Goal: Navigation & Orientation: Find specific page/section

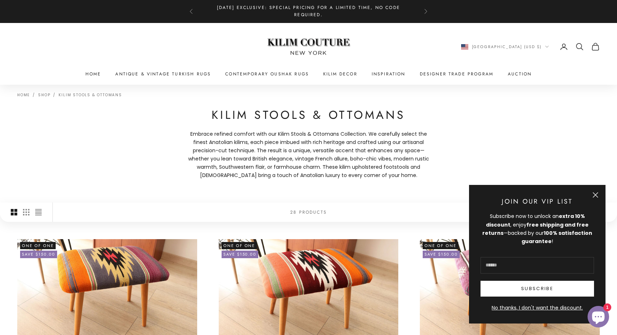
click at [597, 195] on button "Close" at bounding box center [595, 195] width 6 height 6
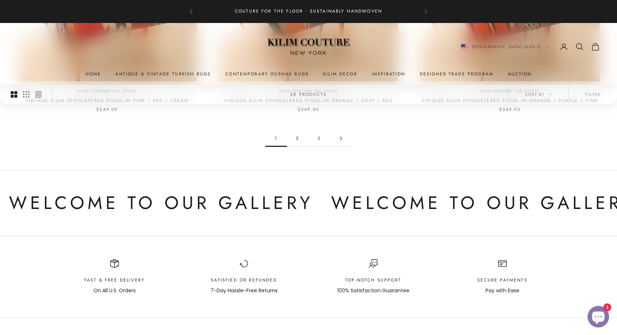
scroll to position [745, 0]
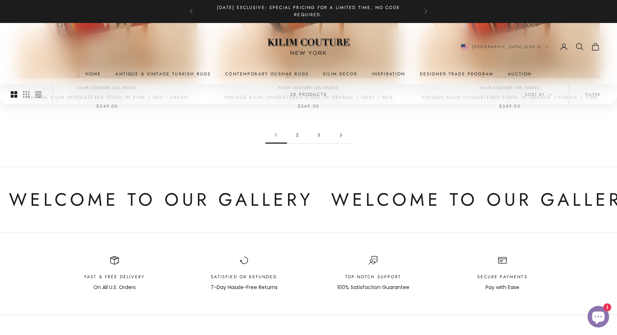
click at [297, 134] on link "2" at bounding box center [298, 135] width 22 height 16
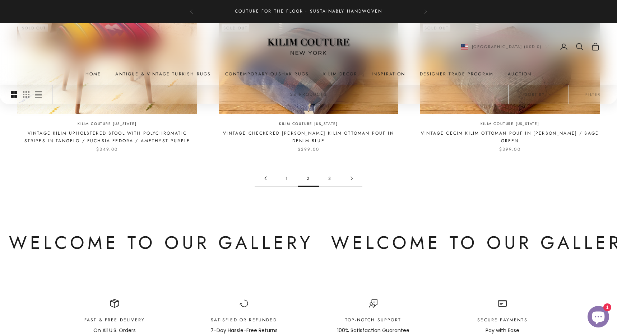
scroll to position [764, 0]
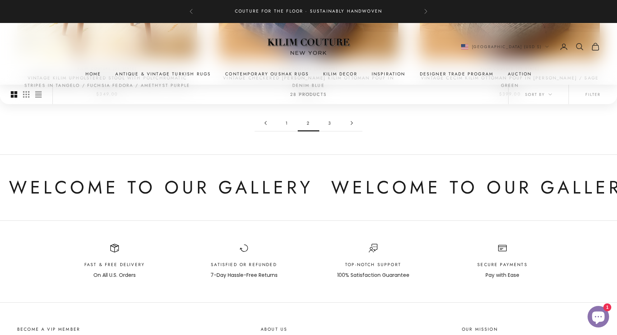
click at [330, 123] on link "3" at bounding box center [330, 123] width 22 height 16
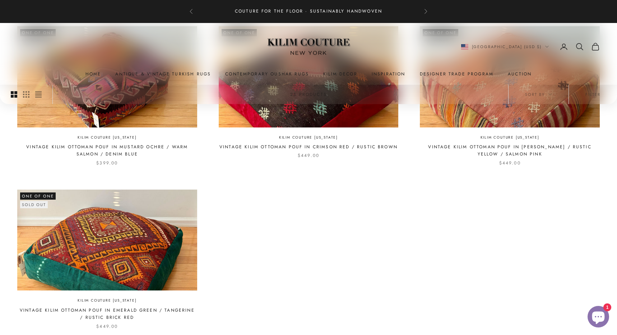
scroll to position [217, 0]
